Goal: Transaction & Acquisition: Purchase product/service

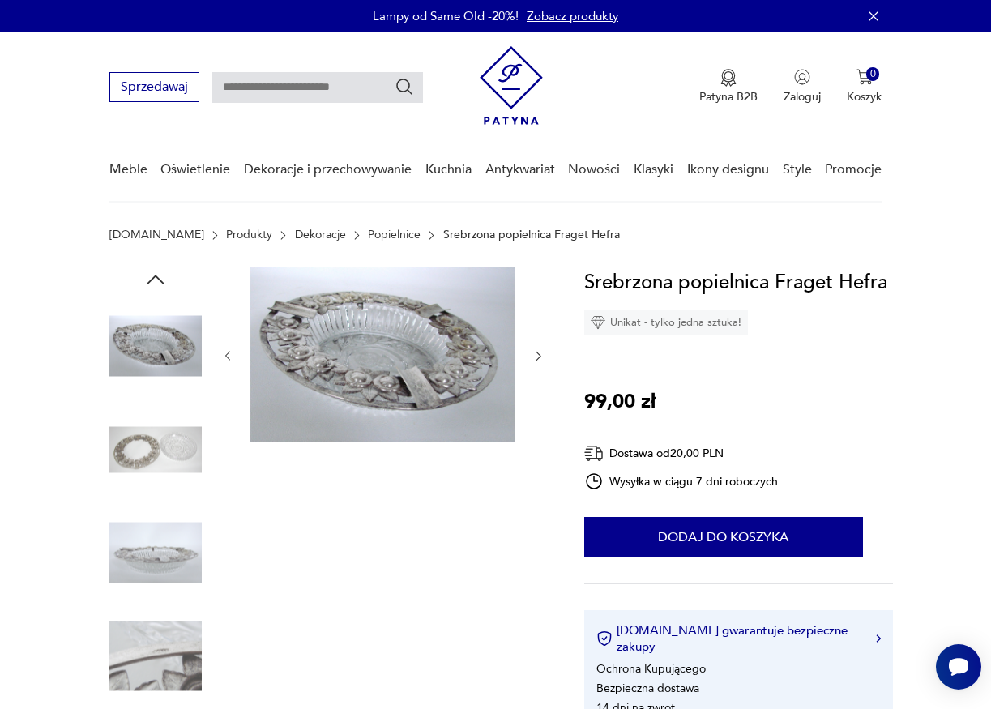
click at [168, 465] on img at bounding box center [155, 449] width 92 height 92
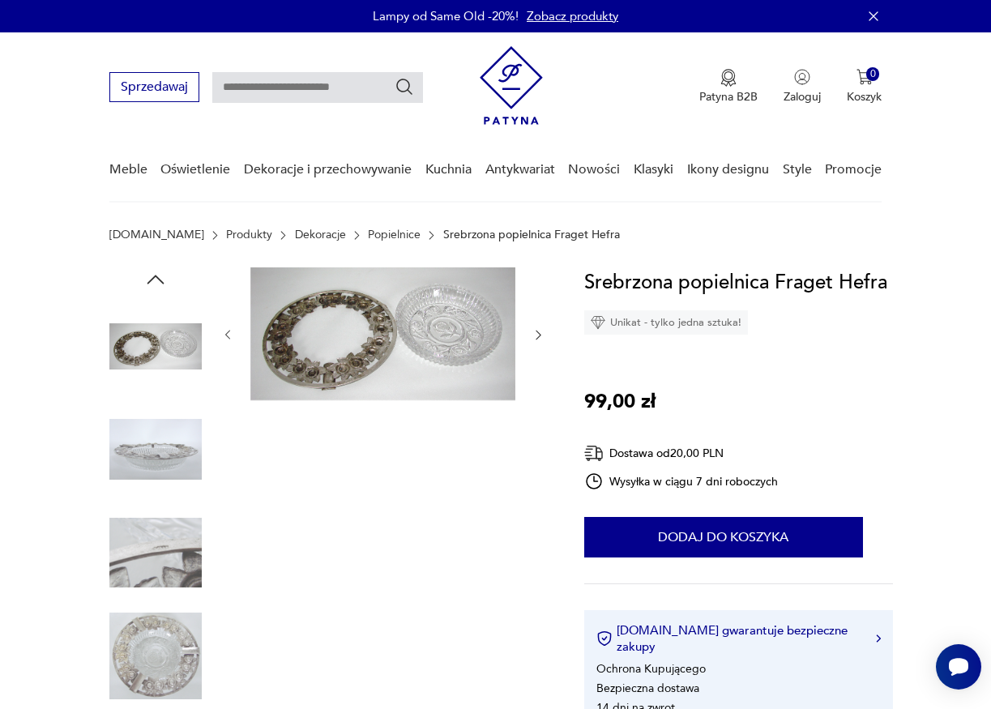
click at [169, 477] on img at bounding box center [155, 449] width 92 height 92
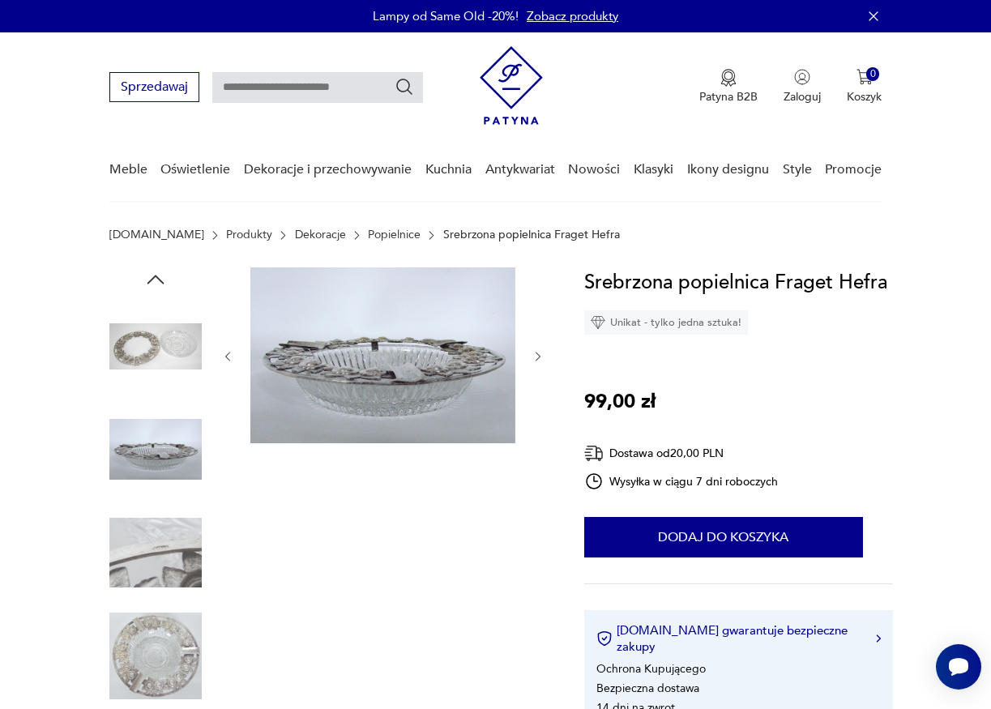
click at [150, 512] on img at bounding box center [155, 552] width 92 height 92
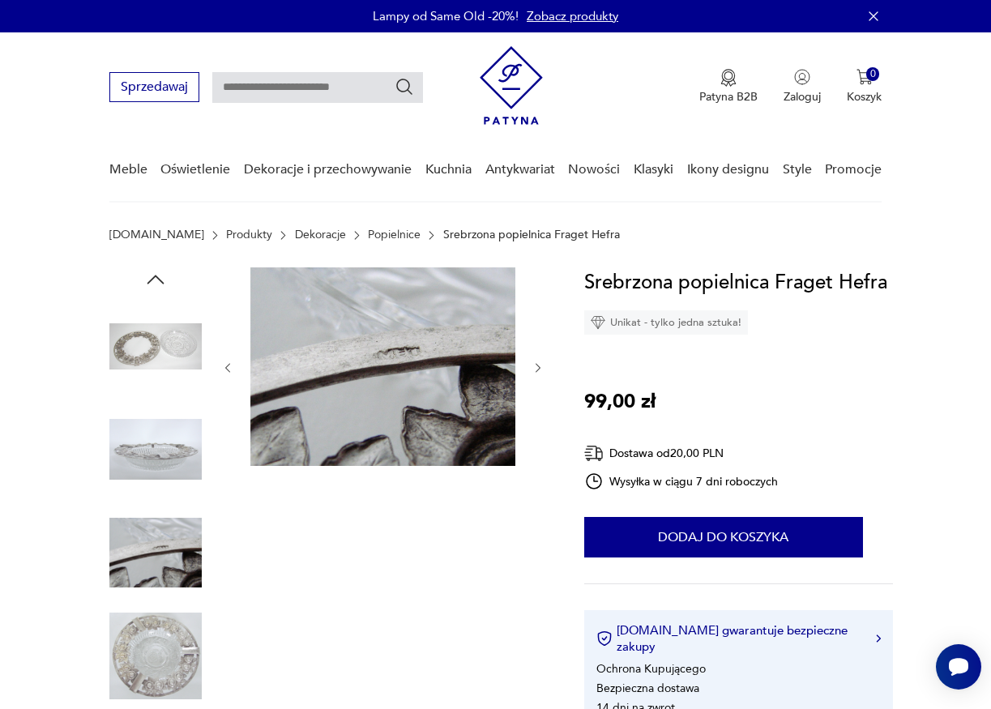
click at [405, 352] on img at bounding box center [382, 366] width 265 height 198
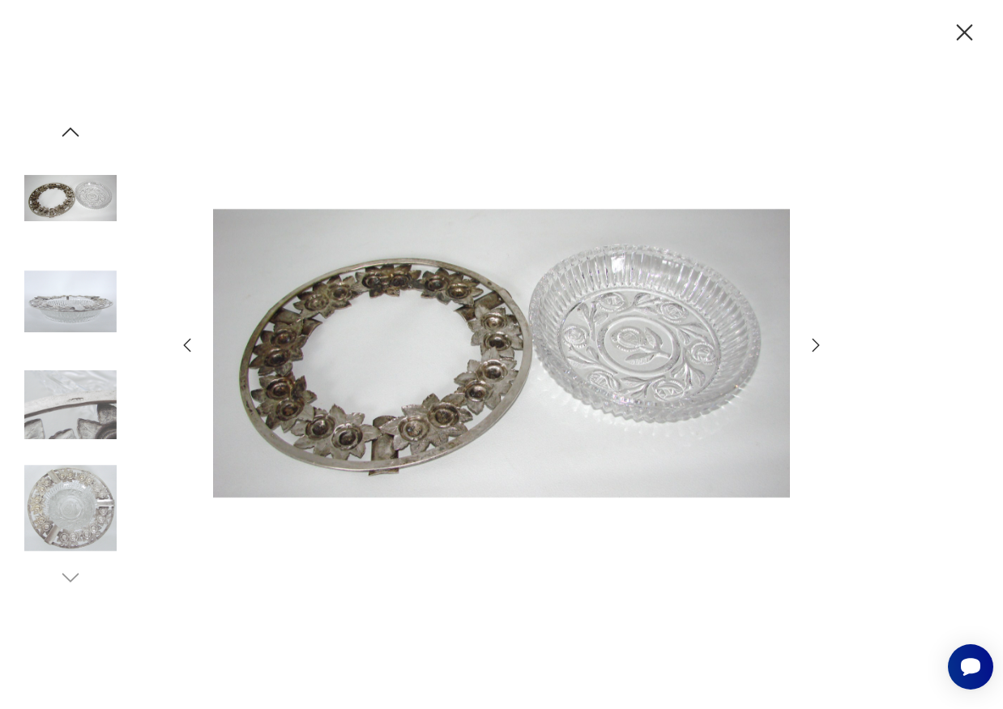
click at [71, 298] on img at bounding box center [70, 301] width 92 height 92
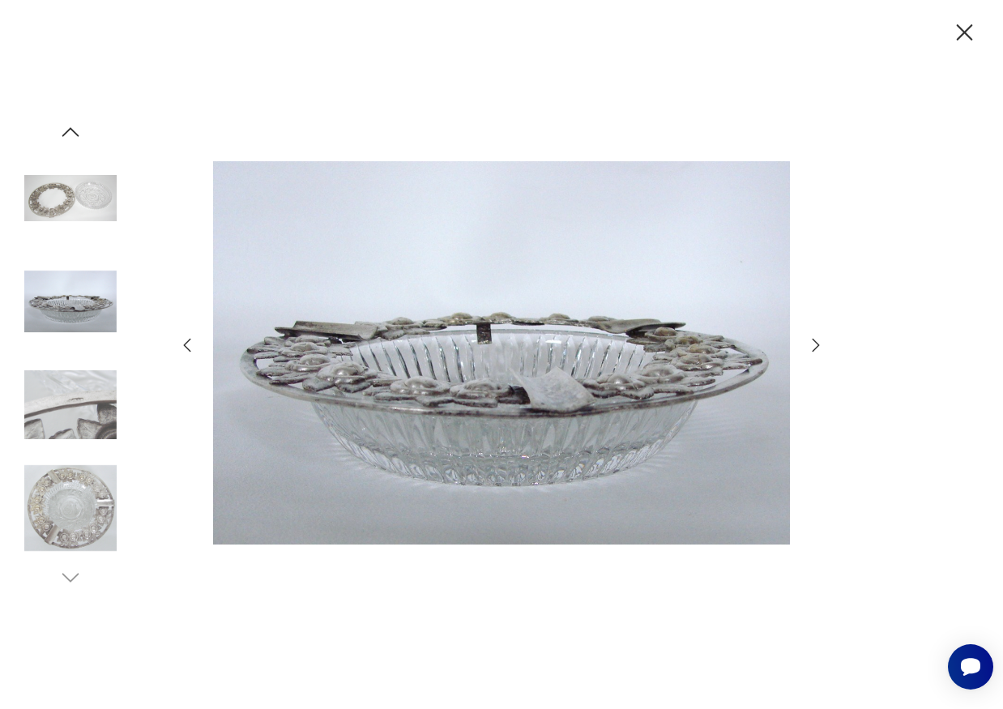
click at [66, 424] on img at bounding box center [70, 405] width 92 height 92
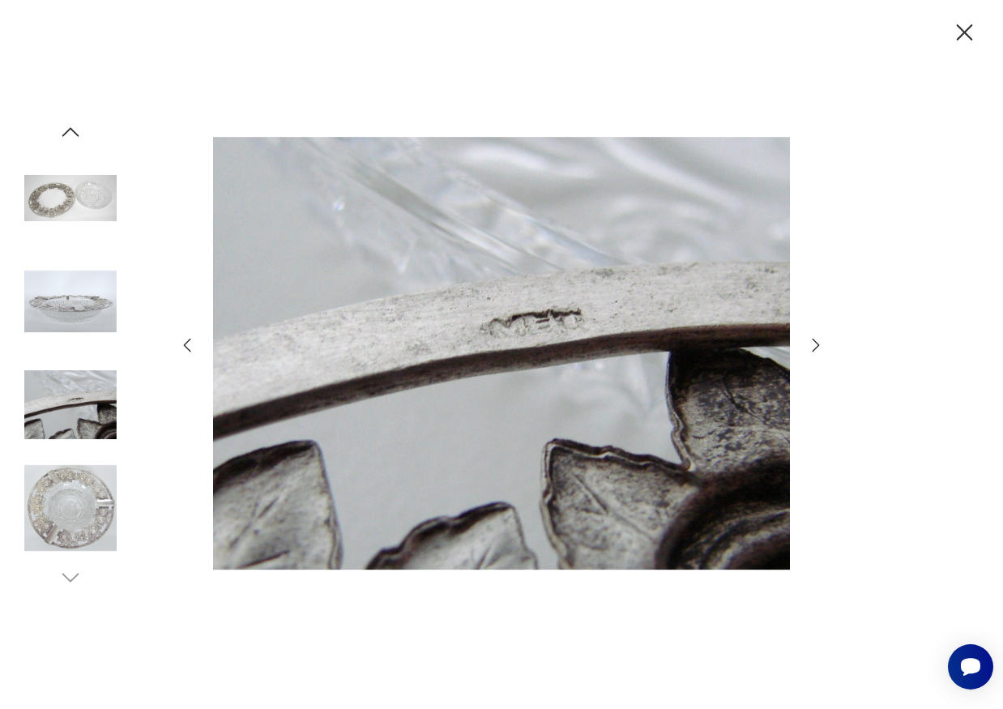
click at [83, 502] on img at bounding box center [70, 508] width 92 height 92
